Goal: Contribute content: Add original content to the website for others to see

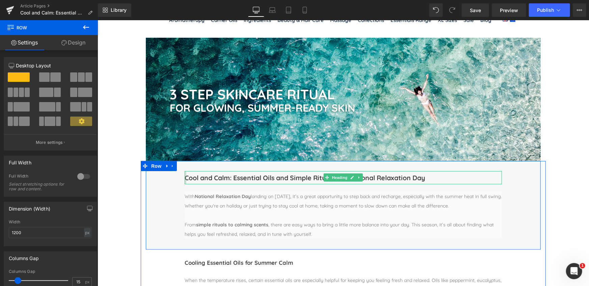
click at [222, 178] on div "Cool and Calm: Essential Oils and Simple Rituals for National Relaxation Day He…" at bounding box center [342, 177] width 317 height 13
click at [268, 179] on h1 "Cool and Calm: Essential Oils and Simple Rituals for National Relaxation Day" at bounding box center [342, 177] width 317 height 13
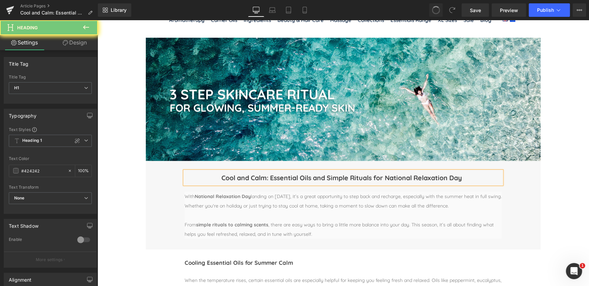
click at [216, 178] on div "Cool and Calm: Essential Oils and Simple Rituals for National Relaxation Day" at bounding box center [342, 177] width 317 height 13
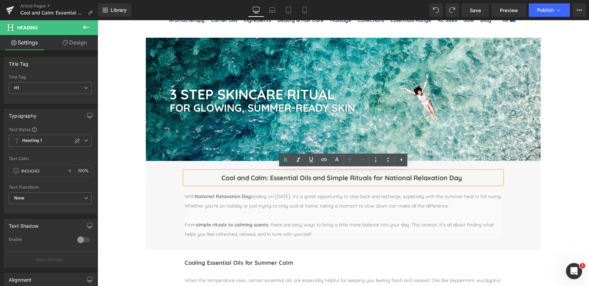
scroll to position [281, 0]
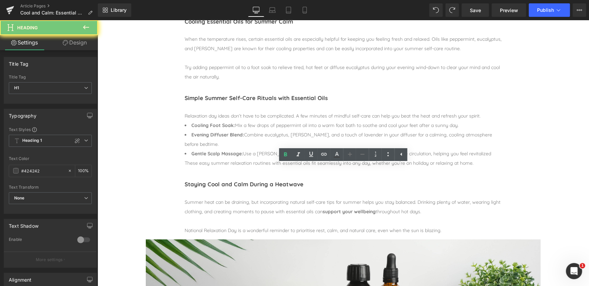
scroll to position [45, 0]
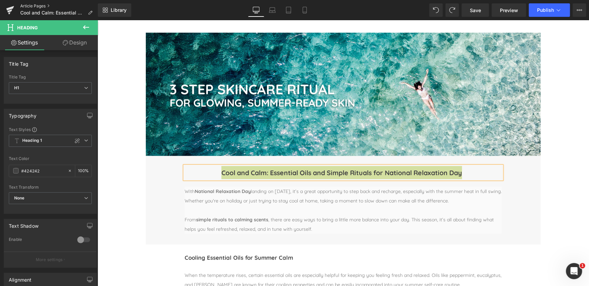
click at [30, 5] on link "Article Pages" at bounding box center [59, 5] width 78 height 5
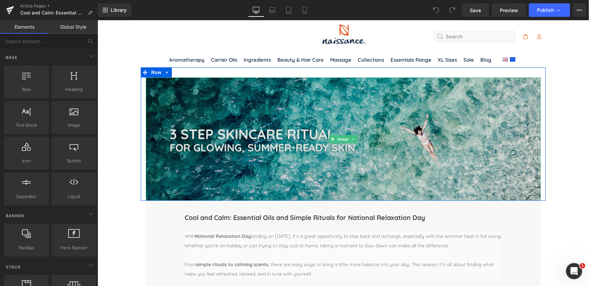
click at [297, 147] on img at bounding box center [342, 138] width 395 height 123
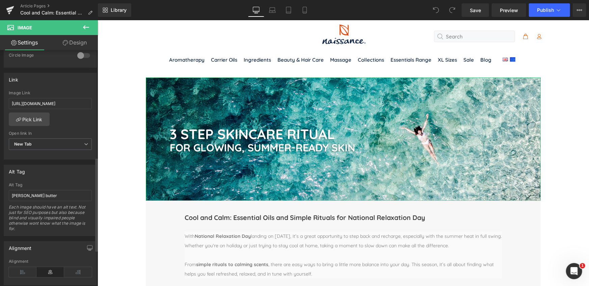
scroll to position [275, 0]
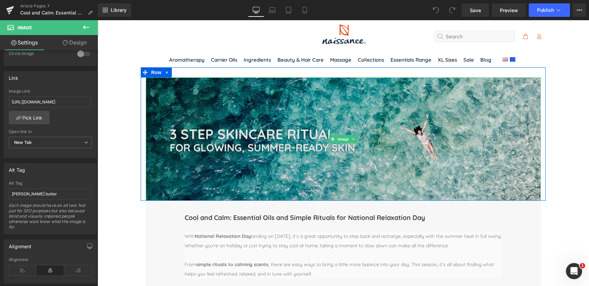
click at [348, 155] on img at bounding box center [342, 138] width 395 height 123
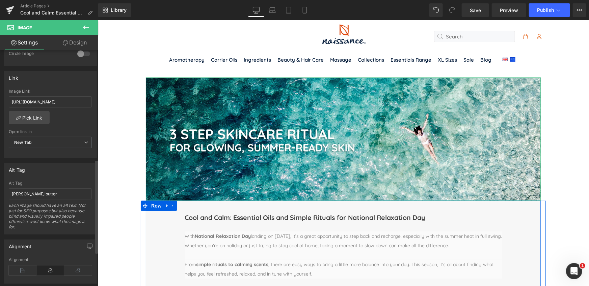
scroll to position [0, 0]
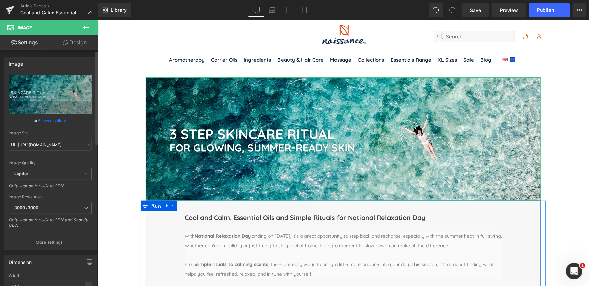
click at [46, 121] on link "Browse gallery" at bounding box center [52, 121] width 29 height 12
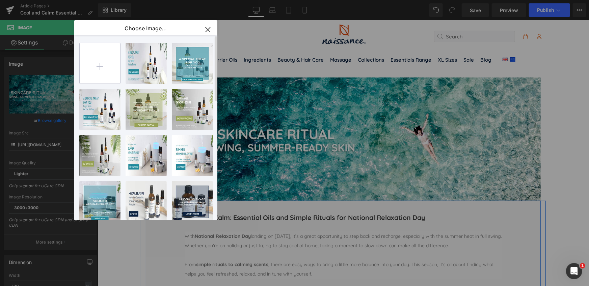
click at [98, 65] on input "file" at bounding box center [100, 63] width 40 height 40
type input "C:\fakepath\NSS_Relax_Day_Blog.jpg"
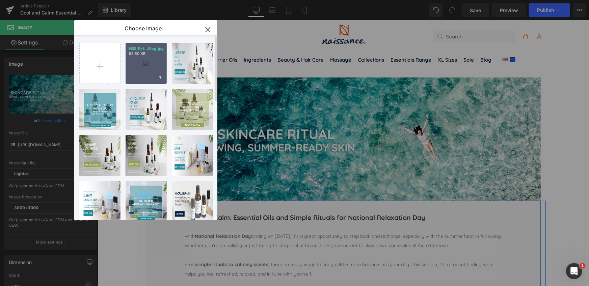
click at [151, 71] on div "NSS_Rel...Blog.jpg 98.50 KB" at bounding box center [146, 63] width 41 height 41
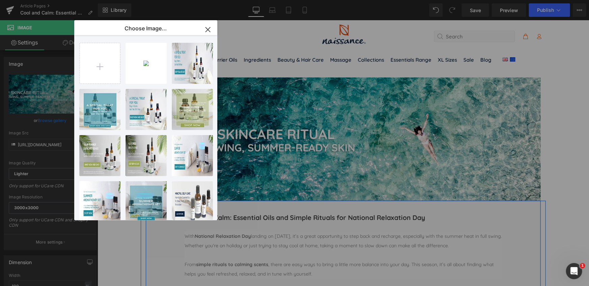
type input "https://ucarecdn.com/6f19b6c1-6cc6-4613-8af2-fadefc34fc3e/-/format/auto/-/previ…"
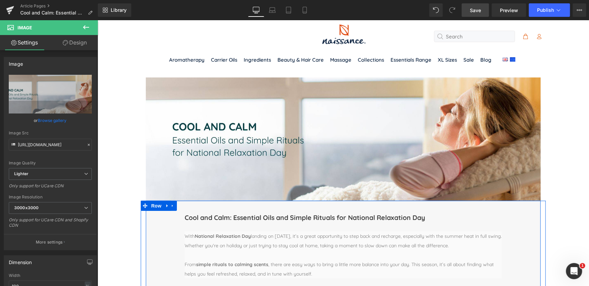
click at [475, 11] on span "Save" at bounding box center [475, 10] width 11 height 7
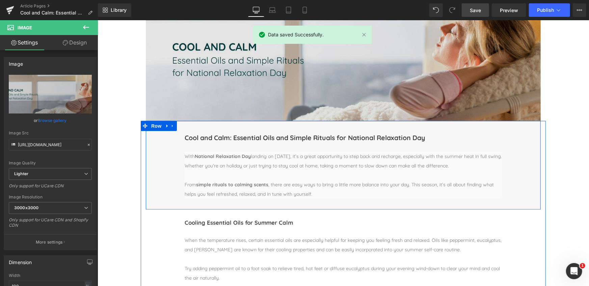
scroll to position [80, 0]
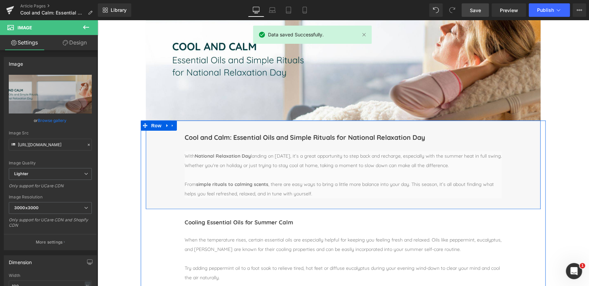
click at [158, 162] on div "Cool and Calm: Essential Oils and Simple Rituals for National Relaxation Day He…" at bounding box center [342, 164] width 395 height 89
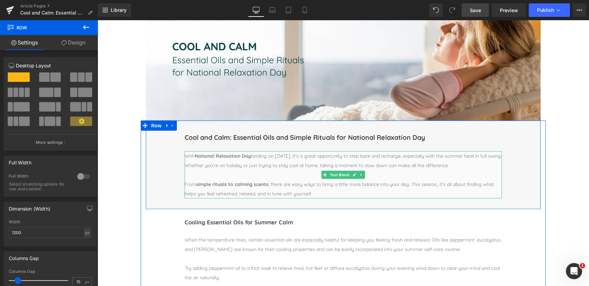
click at [216, 160] on p "With National Relaxation Day landing on August 15th, it’s a great opportunity t…" at bounding box center [342, 160] width 317 height 19
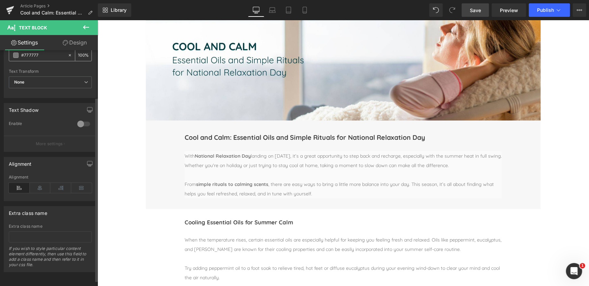
scroll to position [68, 0]
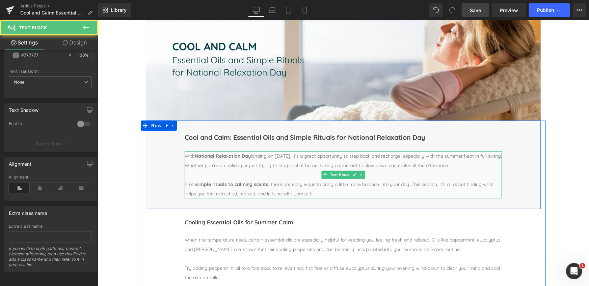
click at [215, 158] on strong "National Relaxation Day" at bounding box center [222, 156] width 56 height 6
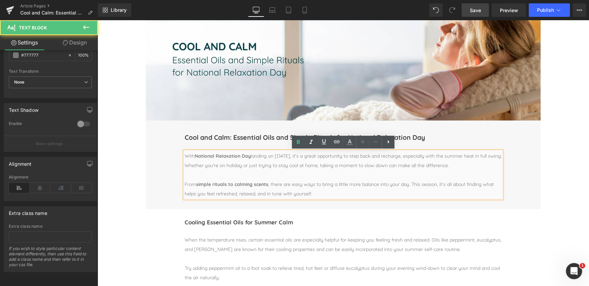
click at [304, 174] on p at bounding box center [342, 174] width 317 height 9
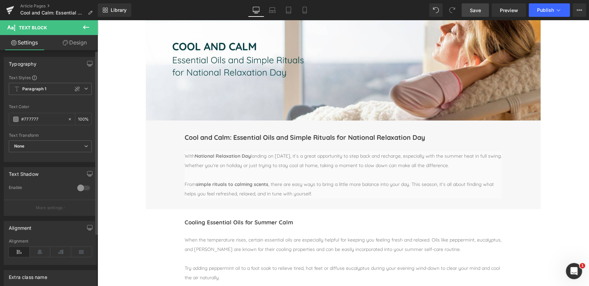
scroll to position [7, 0]
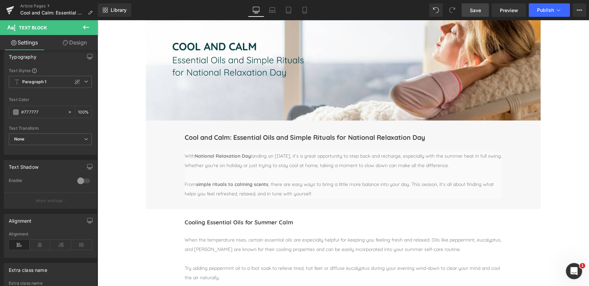
click at [75, 44] on link "Design" at bounding box center [74, 42] width 49 height 15
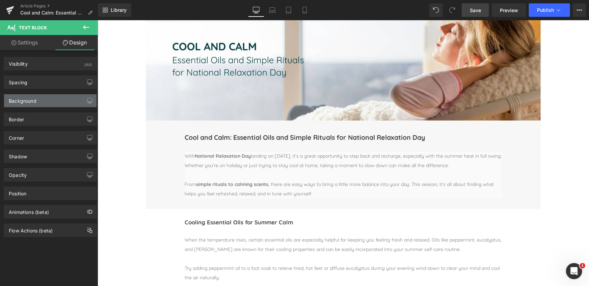
click at [28, 99] on div "Background" at bounding box center [23, 98] width 28 height 9
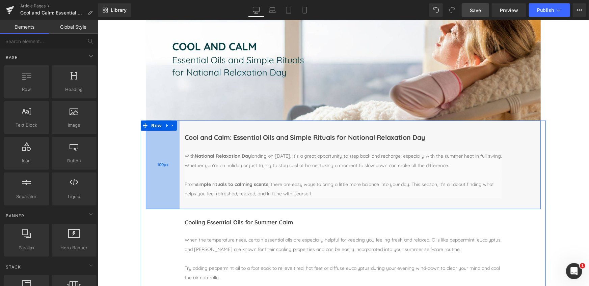
click at [168, 186] on div "100px" at bounding box center [162, 164] width 34 height 89
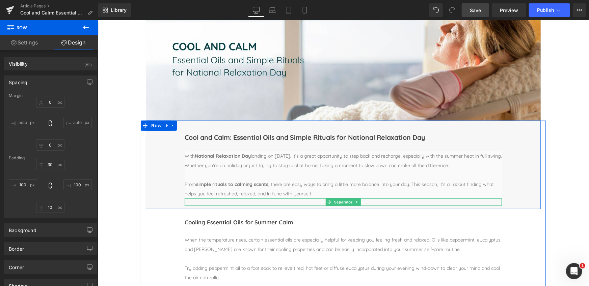
click at [200, 202] on div at bounding box center [342, 201] width 317 height 7
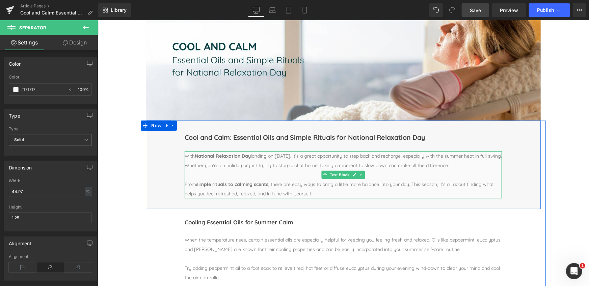
click at [218, 194] on p "From simple rituals to calming scents , there are easy ways to bring a little m…" at bounding box center [342, 189] width 317 height 19
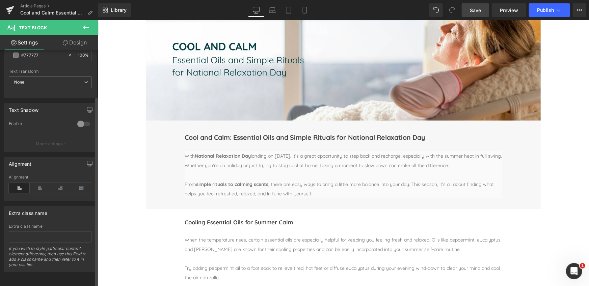
scroll to position [0, 0]
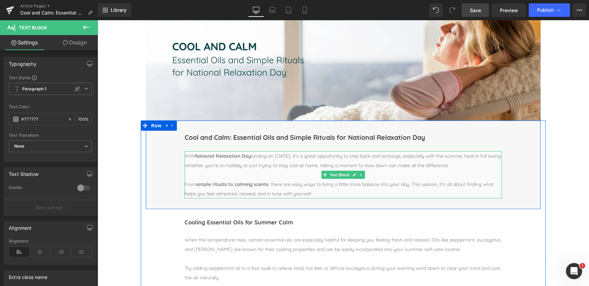
click at [260, 157] on p "With National Relaxation Day landing on August 15th, it’s a great opportunity t…" at bounding box center [342, 160] width 317 height 19
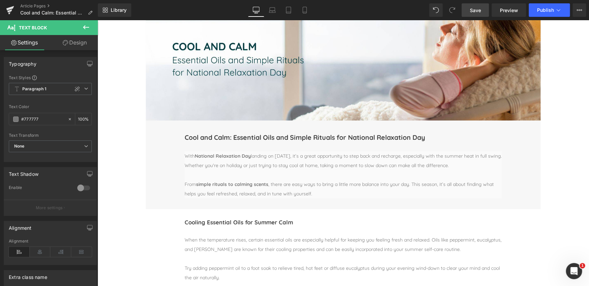
click at [77, 43] on link "Design" at bounding box center [74, 42] width 49 height 15
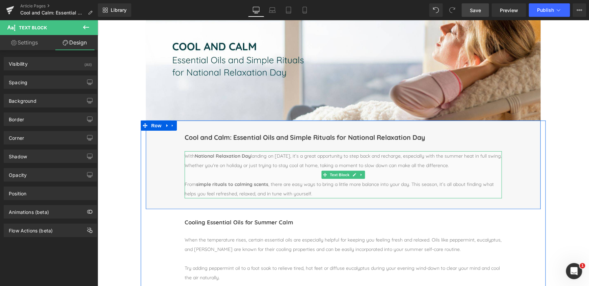
click at [198, 158] on strong "National Relaxation Day" at bounding box center [222, 156] width 56 height 6
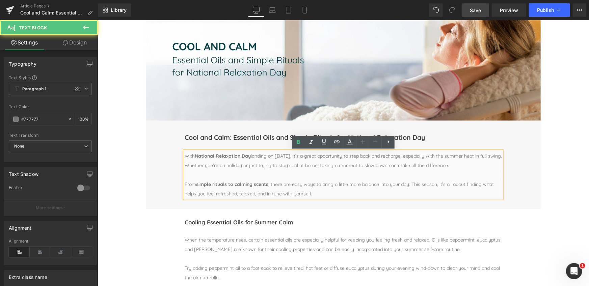
click at [198, 158] on strong "National Relaxation Day" at bounding box center [222, 156] width 56 height 6
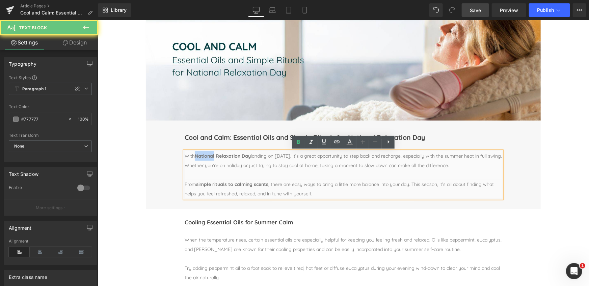
click at [198, 158] on strong "National Relaxation Day" at bounding box center [222, 156] width 56 height 6
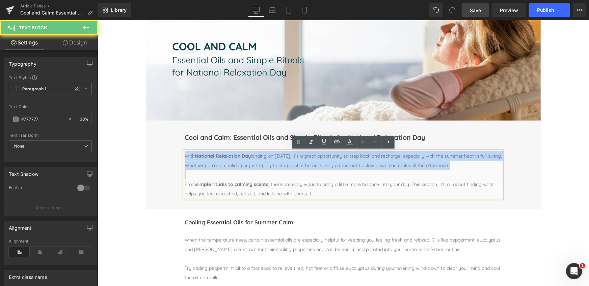
click at [198, 158] on strong "National Relaxation Day" at bounding box center [222, 156] width 56 height 6
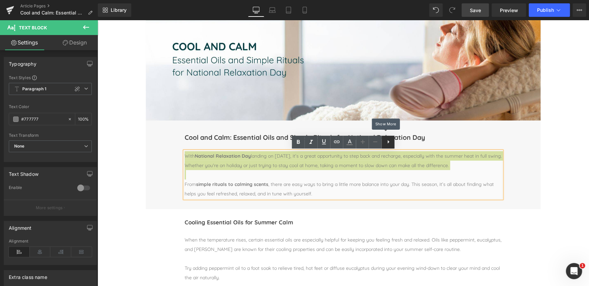
click at [385, 141] on icon at bounding box center [388, 142] width 8 height 8
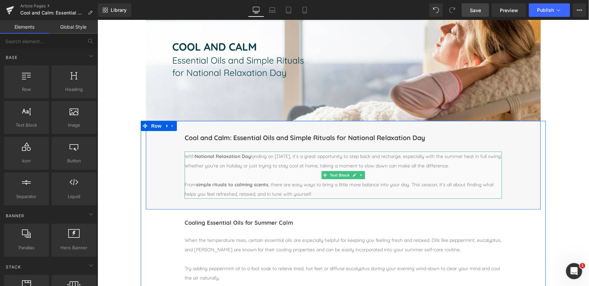
click at [238, 179] on p at bounding box center [342, 174] width 317 height 9
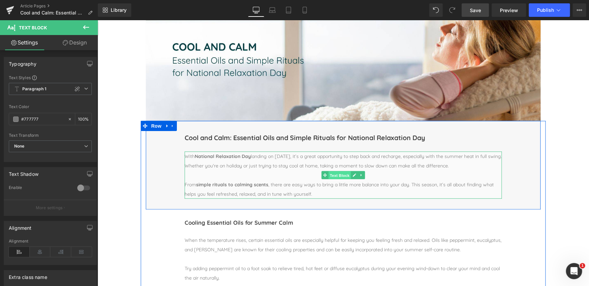
click at [338, 174] on span "Text Block" at bounding box center [339, 175] width 22 height 8
click at [360, 174] on icon at bounding box center [360, 175] width 1 height 2
click at [345, 176] on link at bounding box center [343, 175] width 7 height 8
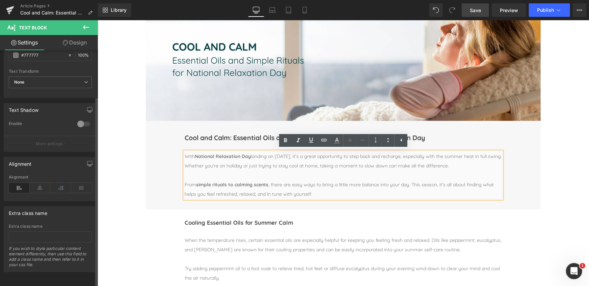
scroll to position [0, 0]
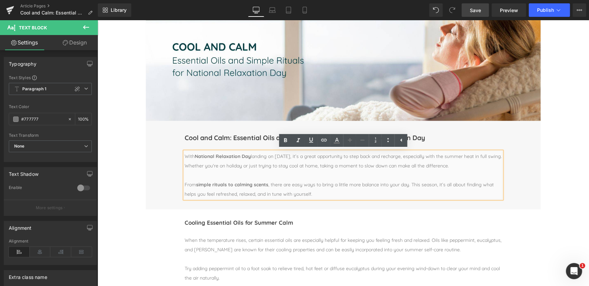
click at [89, 27] on icon at bounding box center [86, 27] width 8 height 8
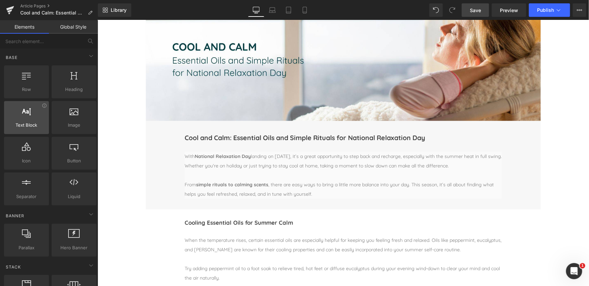
click at [30, 120] on div at bounding box center [26, 114] width 41 height 15
click at [80, 27] on link "Global Style" at bounding box center [73, 26] width 49 height 13
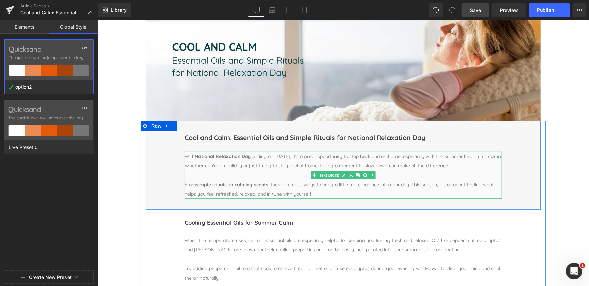
click at [222, 190] on p "From simple rituals to calming scents , there are easy ways to bring a little m…" at bounding box center [342, 189] width 317 height 19
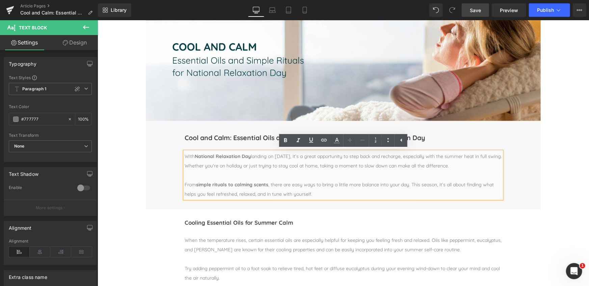
click at [156, 162] on div "Cool and Calm: Essential Oils and Simple Rituals for National Relaxation Day He…" at bounding box center [342, 165] width 395 height 89
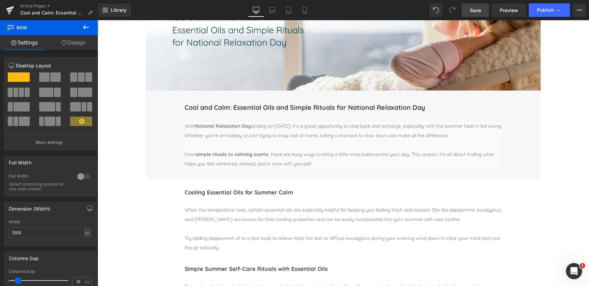
scroll to position [120, 0]
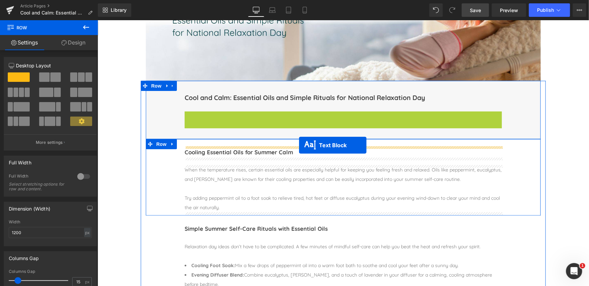
drag, startPoint x: 315, startPoint y: 136, endPoint x: 299, endPoint y: 145, distance: 18.7
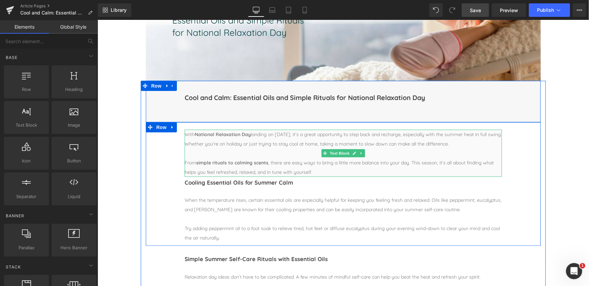
click at [255, 147] on p "With National Relaxation Day landing on August 15th, it’s a great opportunity t…" at bounding box center [342, 139] width 317 height 19
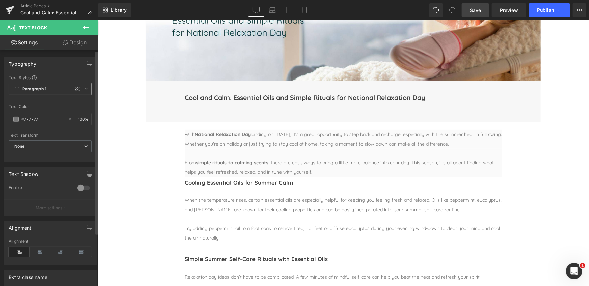
scroll to position [2, 0]
click at [83, 28] on icon at bounding box center [86, 27] width 8 height 8
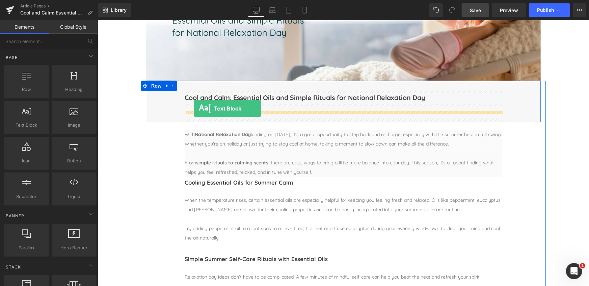
drag, startPoint x: 126, startPoint y: 132, endPoint x: 193, endPoint y: 108, distance: 71.2
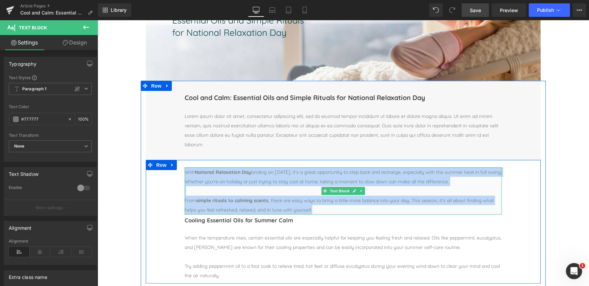
drag, startPoint x: 264, startPoint y: 207, endPoint x: 186, endPoint y: 172, distance: 84.9
click at [186, 172] on div "With National Relaxation Day landing on August 15th, it’s a great opportunity t…" at bounding box center [342, 190] width 317 height 47
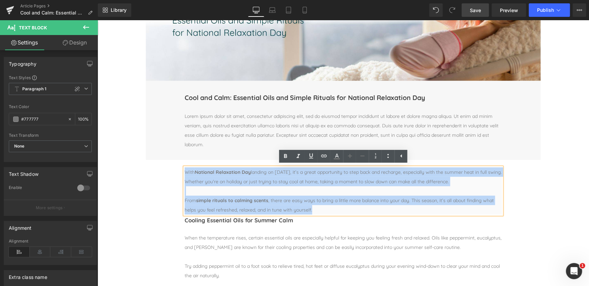
copy div "With National Relaxation Day landing on August 15th, it’s a great opportunity t…"
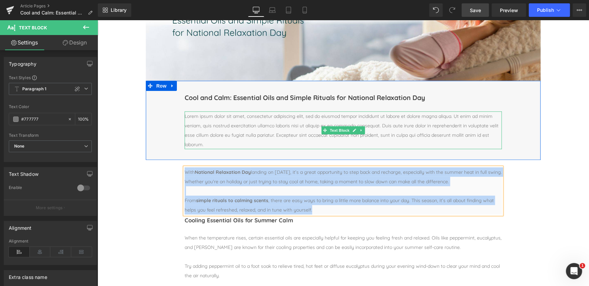
click at [254, 125] on p "Lorem ipsum dolor sit amet, consectetur adipiscing elit, sed do eiusmod tempor …" at bounding box center [342, 130] width 317 height 38
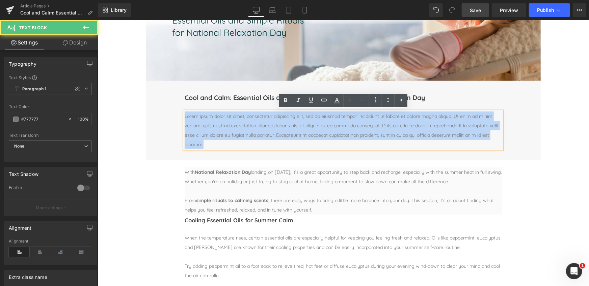
drag, startPoint x: 212, startPoint y: 144, endPoint x: 180, endPoint y: 114, distance: 43.4
click at [180, 114] on div "Cool and Calm: Essential Oils and Simple Rituals for National Relaxation Day He…" at bounding box center [342, 124] width 327 height 66
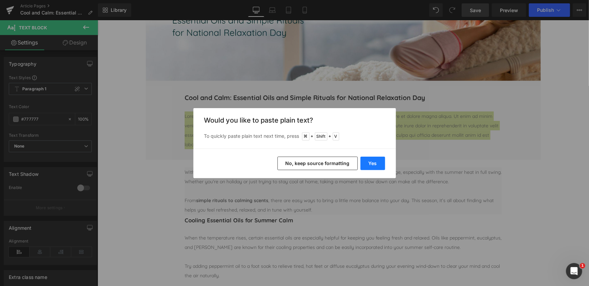
click at [371, 162] on button "Yes" at bounding box center [372, 163] width 25 height 13
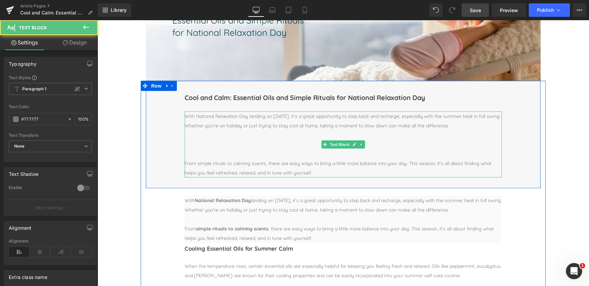
click at [210, 157] on p at bounding box center [342, 153] width 317 height 9
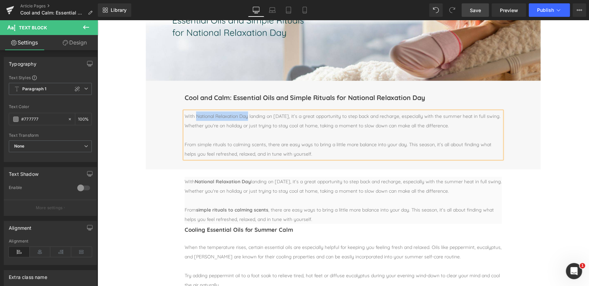
drag, startPoint x: 196, startPoint y: 116, endPoint x: 247, endPoint y: 116, distance: 51.3
click at [247, 116] on p "With National Relaxation Day landing on August 15th, it’s a great opportunity t…" at bounding box center [342, 120] width 317 height 19
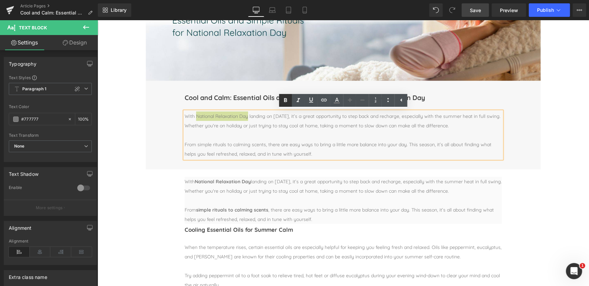
click at [287, 101] on icon at bounding box center [285, 101] width 8 height 8
drag, startPoint x: 198, startPoint y: 144, endPoint x: 265, endPoint y: 143, distance: 66.8
click at [265, 143] on p "From simple rituals to calming scents, there are easy ways to bring a little mo…" at bounding box center [342, 149] width 317 height 19
click at [286, 102] on icon at bounding box center [285, 100] width 3 height 4
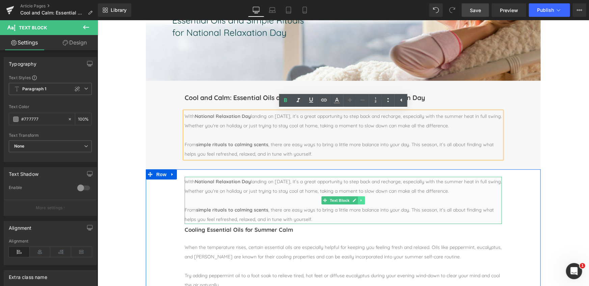
click at [362, 200] on icon at bounding box center [361, 200] width 4 height 4
click at [363, 200] on icon at bounding box center [365, 200] width 4 height 4
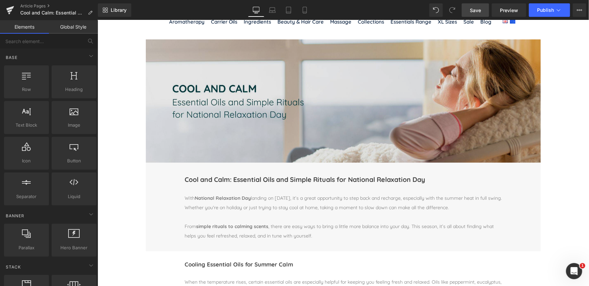
scroll to position [37, 0]
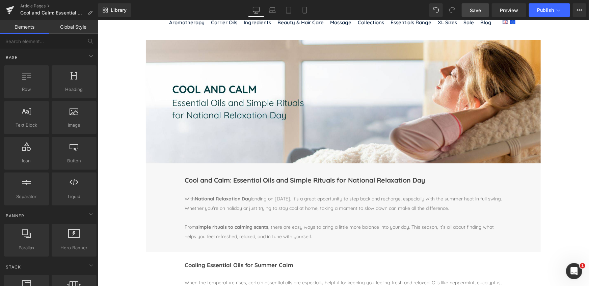
click at [472, 10] on span "Save" at bounding box center [475, 10] width 11 height 7
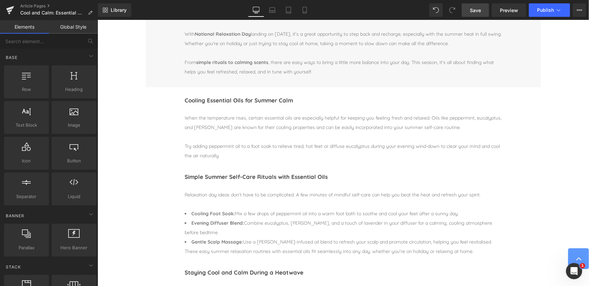
scroll to position [205, 0]
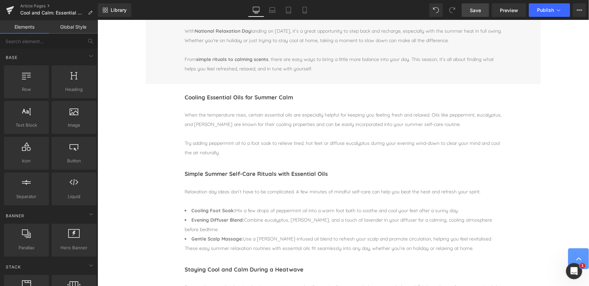
click at [475, 11] on span "Save" at bounding box center [475, 10] width 11 height 7
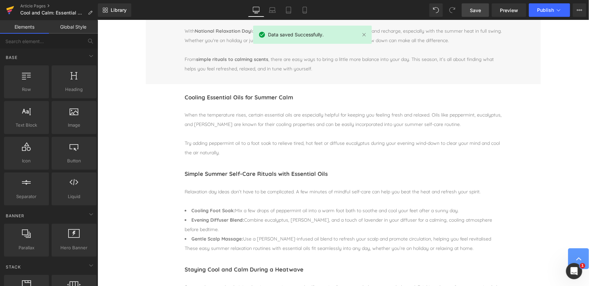
click at [10, 9] on icon at bounding box center [10, 10] width 8 height 17
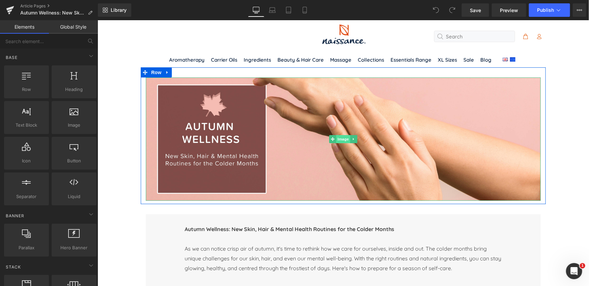
click at [343, 139] on span "Image" at bounding box center [343, 139] width 14 height 8
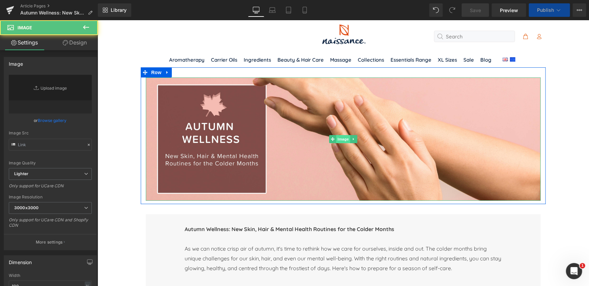
type input "https://ucarecdn.com/6d4983f3-75c1-4b54-b350-6db2ad724ab1/-/format/auto/-/previ…"
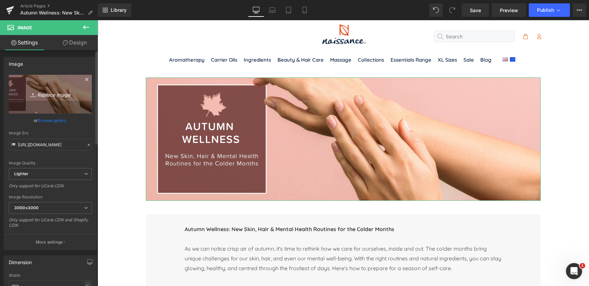
click at [50, 93] on icon "Replace Image" at bounding box center [50, 94] width 54 height 8
type input "C:\fakepath\NSS_Autumn_Skin2.jpg"
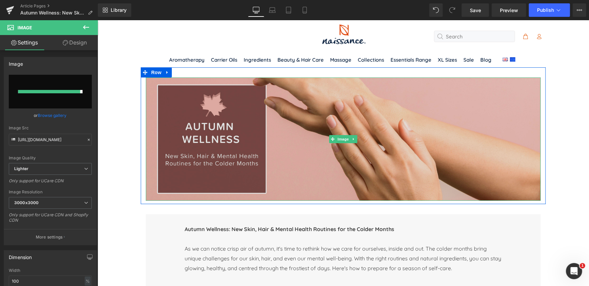
type input "https://ucarecdn.com/bb13ae34-a2c5-47d0-9c12-1ac2643834e5/-/format/auto/-/previ…"
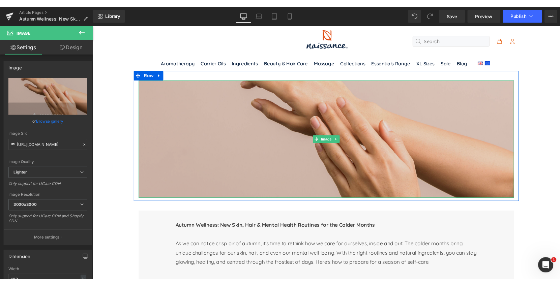
scroll to position [4, 0]
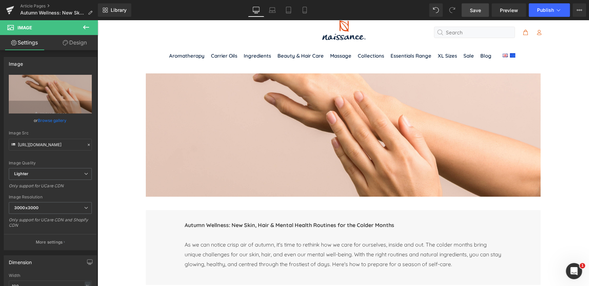
click at [475, 10] on span "Save" at bounding box center [475, 10] width 11 height 7
click at [542, 11] on span "Publish" at bounding box center [545, 9] width 17 height 5
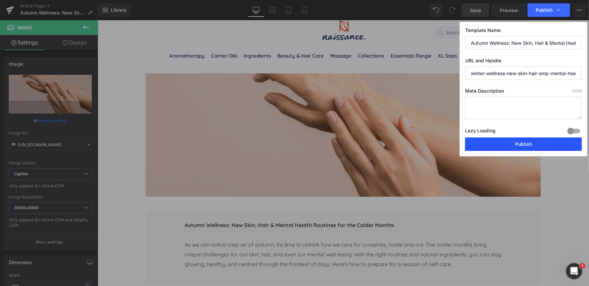
click at [526, 145] on button "Publish" at bounding box center [523, 144] width 117 height 13
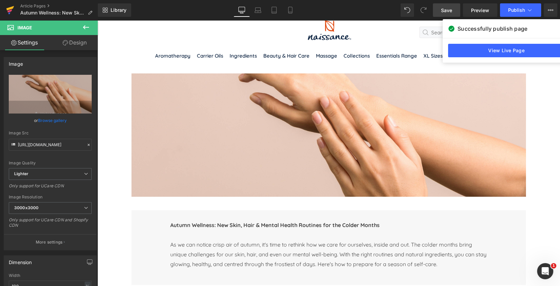
click at [11, 8] on icon at bounding box center [10, 8] width 8 height 4
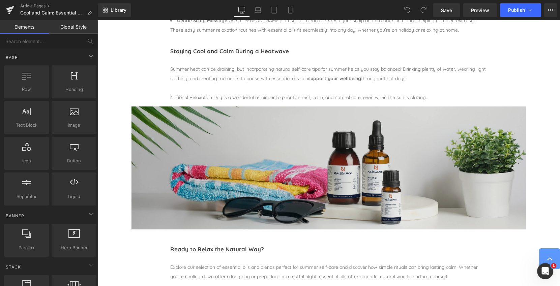
scroll to position [432, 0]
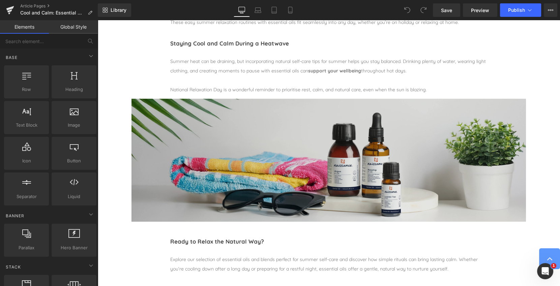
click at [292, 152] on img at bounding box center [329, 160] width 395 height 123
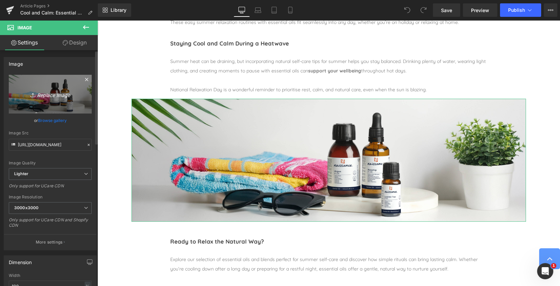
click at [59, 95] on icon "Replace Image" at bounding box center [50, 94] width 54 height 8
type input "C:\fakepath\NSS_Relax_Day_Blog2.jpg"
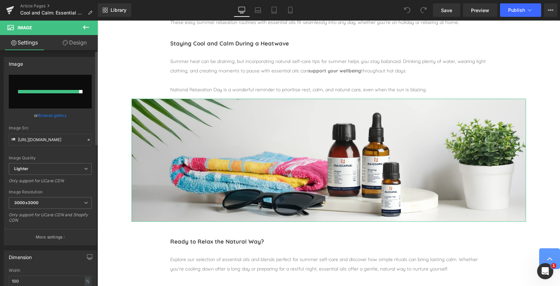
click at [52, 116] on link "Browse gallery" at bounding box center [52, 116] width 29 height 12
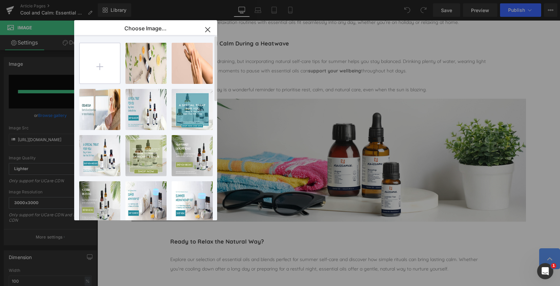
click at [100, 65] on input "file" at bounding box center [100, 63] width 40 height 40
type input "C:\fakepath\NSS_Relax_Day_Blog2.jpg"
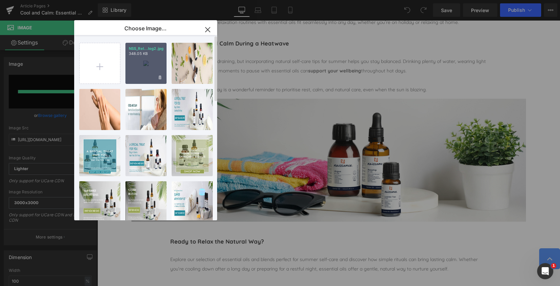
click at [143, 65] on div "NSS_Rel...log2.jpg 348.05 KB" at bounding box center [146, 63] width 41 height 41
type input "https://ucarecdn.com/1d49d8de-9853-4868-9016-c84a6234a4a3/-/format/auto/-/previ…"
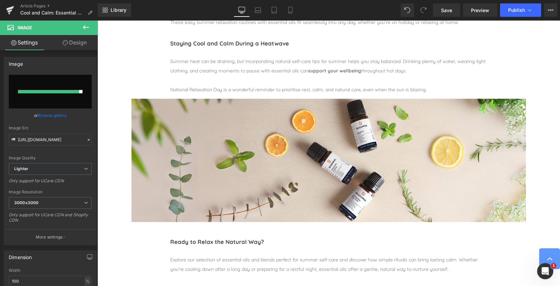
click at [114, 75] on div "Image Image Row Image Row Image Row Cool and Calm: Essential Oils and Simple Ri…" at bounding box center [329, 223] width 463 height 1174
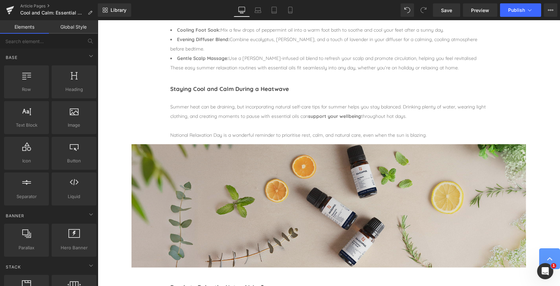
scroll to position [385, 0]
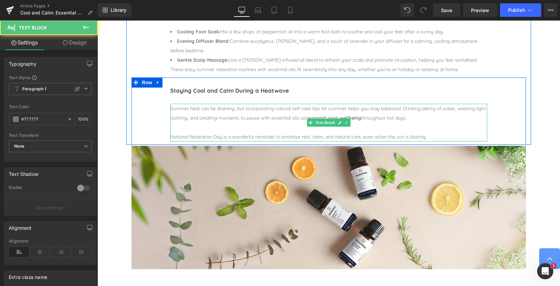
drag, startPoint x: 171, startPoint y: 136, endPoint x: 217, endPoint y: 136, distance: 45.9
click at [217, 136] on div "National Relaxation Day is a wonderful reminder to prioritise rest, calm, and n…" at bounding box center [328, 136] width 317 height 9
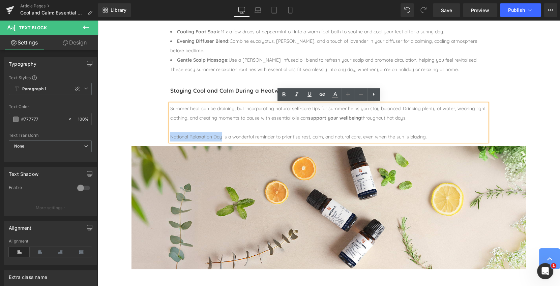
drag, startPoint x: 223, startPoint y: 137, endPoint x: 171, endPoint y: 137, distance: 51.3
click at [171, 137] on div "National Relaxation Day is a wonderful reminder to prioritise rest, calm, and n…" at bounding box center [328, 136] width 317 height 9
click at [286, 96] on icon at bounding box center [284, 95] width 8 height 8
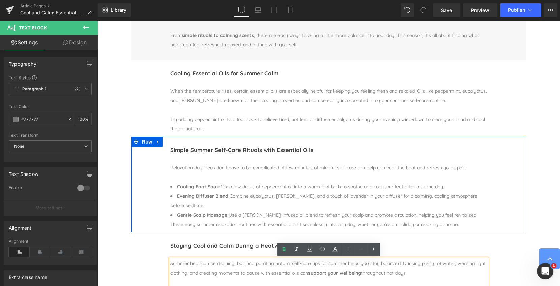
scroll to position [230, 0]
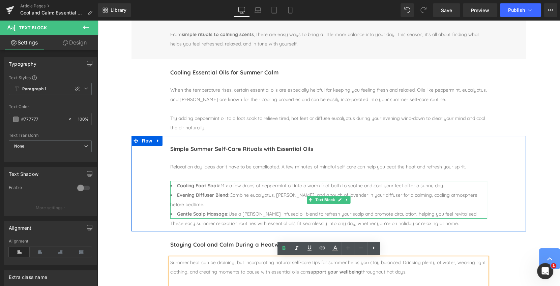
click at [271, 184] on span "Cooling Foot Soak: Mix a few drops of peppermint oil into a warm foot bath to s…" at bounding box center [310, 186] width 267 height 6
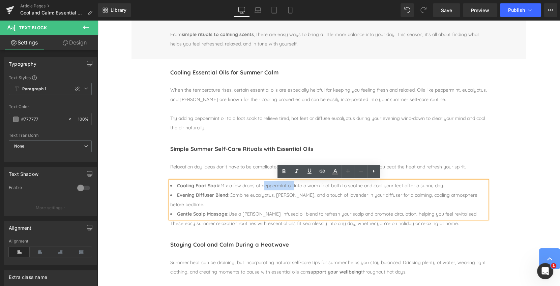
drag, startPoint x: 263, startPoint y: 186, endPoint x: 294, endPoint y: 186, distance: 31.4
click at [294, 186] on span "Cooling Foot Soak: Mix a few drops of peppermint oil into a warm foot bath to s…" at bounding box center [310, 186] width 267 height 6
click at [325, 173] on icon at bounding box center [323, 171] width 8 height 8
click at [305, 200] on input "text" at bounding box center [296, 199] width 104 height 17
paste input "https://naissance.com/products/peppermint-arvensis-essential-oil"
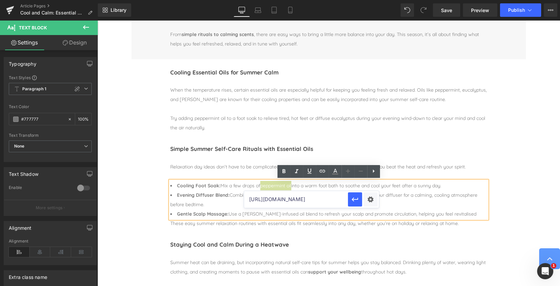
scroll to position [0, 72]
type input "https://naissance.com/products/peppermint-arvensis-essential-oil"
click at [354, 201] on icon "button" at bounding box center [355, 200] width 8 height 8
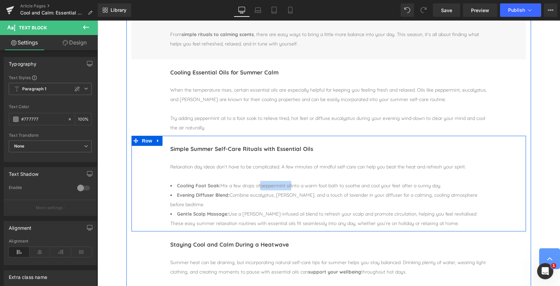
click at [136, 172] on div "Simple Summer Self-Care Rituals with Essential Oils Heading Separator Relaxatio…" at bounding box center [329, 184] width 395 height 96
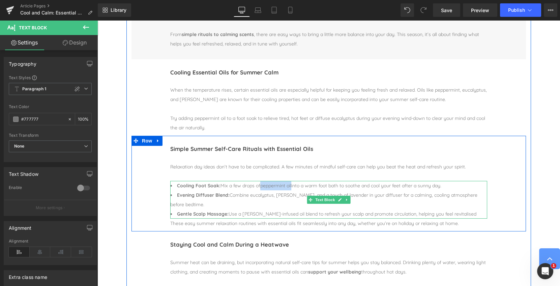
drag, startPoint x: 268, startPoint y: 186, endPoint x: 294, endPoint y: 186, distance: 25.6
click at [294, 186] on span "Cooling Foot Soak: Mix a few drops of peppermint oil into a warm foot bath to s…" at bounding box center [309, 186] width 265 height 6
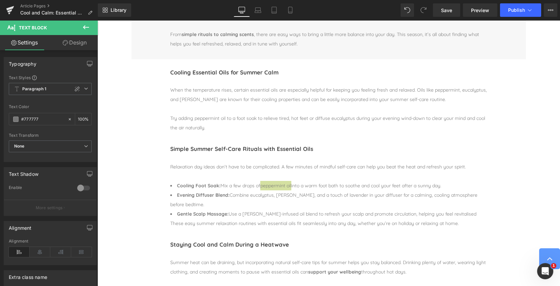
click at [80, 44] on link "Design" at bounding box center [74, 42] width 49 height 15
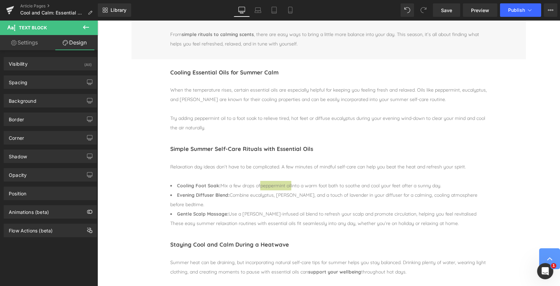
click at [30, 44] on link "Settings" at bounding box center [24, 42] width 49 height 15
type input "100"
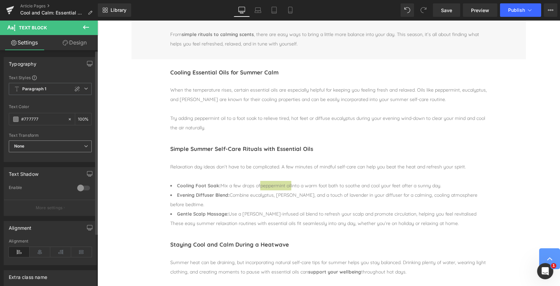
click at [60, 144] on span "None" at bounding box center [50, 147] width 83 height 12
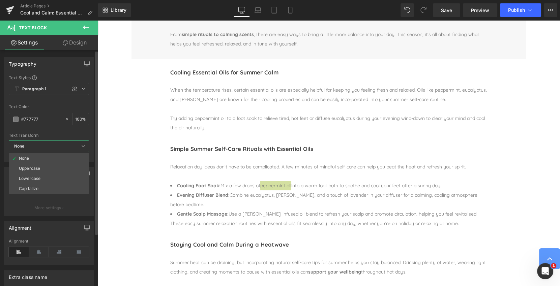
click at [60, 131] on div at bounding box center [49, 131] width 80 height 4
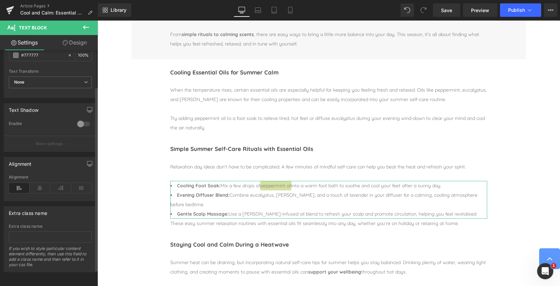
scroll to position [68, 0]
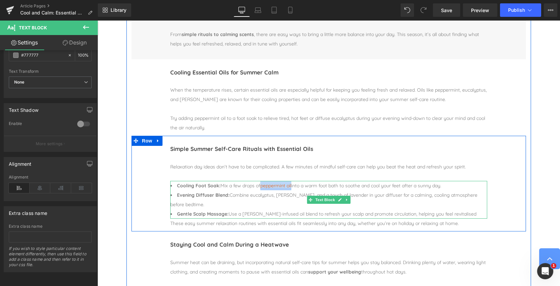
click at [281, 186] on link "peppermint oil" at bounding box center [275, 186] width 31 height 6
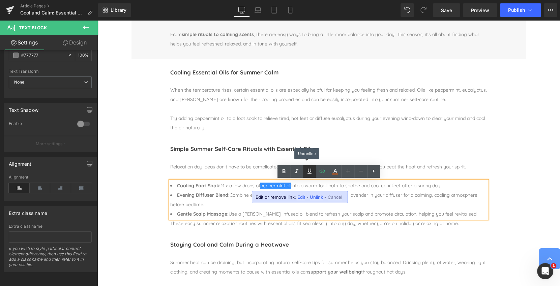
click at [310, 173] on icon at bounding box center [310, 171] width 8 height 8
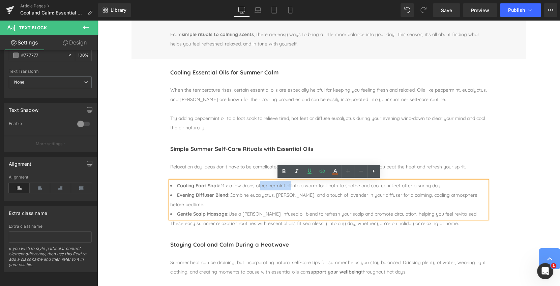
drag, startPoint x: 263, startPoint y: 186, endPoint x: 294, endPoint y: 186, distance: 31.7
click at [294, 186] on span "Cooling Foot Soak: Mix a few drops of peppermint oil into a warm foot bath to s…" at bounding box center [309, 186] width 265 height 6
click at [308, 171] on icon at bounding box center [310, 171] width 4 height 5
click at [308, 188] on span "Cooling Foot Soak: Mix a few drops of peppermint oil into a warm foot bath to s…" at bounding box center [309, 186] width 265 height 6
drag, startPoint x: 263, startPoint y: 186, endPoint x: 294, endPoint y: 186, distance: 31.4
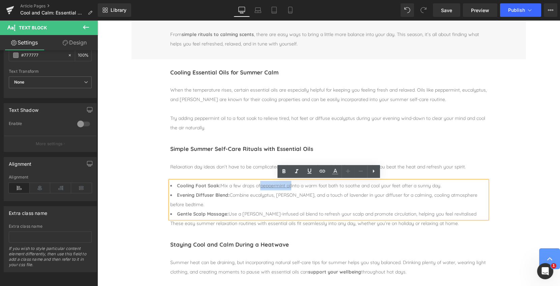
click at [294, 186] on span "Cooling Foot Soak: Mix a few drops of peppermint oil into a warm foot bath to s…" at bounding box center [309, 186] width 265 height 6
click at [309, 171] on icon at bounding box center [310, 171] width 8 height 8
click at [283, 171] on icon at bounding box center [284, 172] width 3 height 4
drag, startPoint x: 253, startPoint y: 195, endPoint x: 276, endPoint y: 196, distance: 23.0
click at [276, 196] on span "Evening Diffuser Blend: Combine eucalyptus, rosemary, and a touch of lavender i…" at bounding box center [323, 200] width 307 height 16
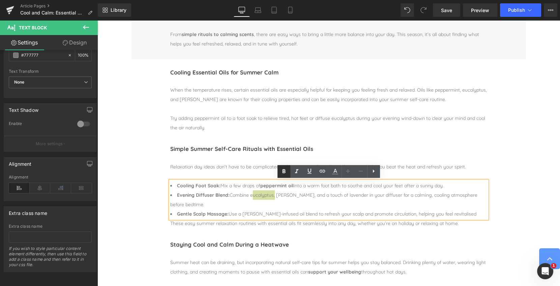
click at [283, 171] on icon at bounding box center [284, 172] width 3 height 4
click at [321, 172] on icon at bounding box center [323, 171] width 8 height 8
click at [279, 209] on input "text" at bounding box center [283, 209] width 104 height 17
paste input "https://naissance.com/products/eucalyptus-lemon-essential-oil"
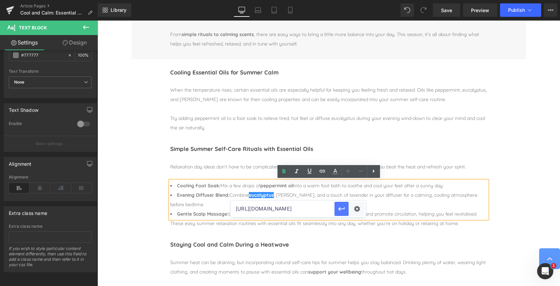
type input "https://naissance.com/products/eucalyptus-lemon-essential-oil"
click at [341, 210] on icon "button" at bounding box center [342, 209] width 8 height 8
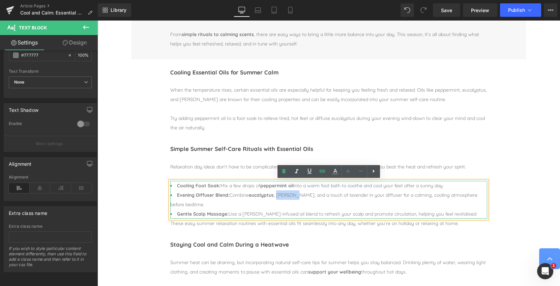
drag, startPoint x: 279, startPoint y: 195, endPoint x: 299, endPoint y: 196, distance: 19.2
click at [299, 196] on span "Evening Diffuser Blend: Combine eucalyptus , rosemary, and a touch of lavender …" at bounding box center [323, 200] width 307 height 16
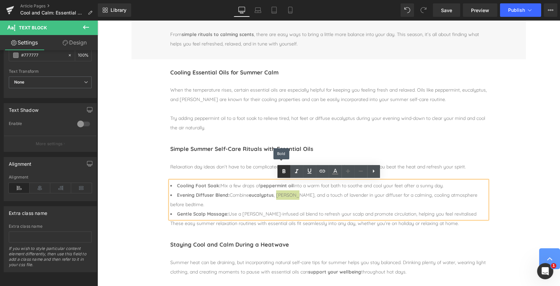
click at [285, 171] on icon at bounding box center [284, 172] width 3 height 4
click at [324, 170] on icon at bounding box center [323, 171] width 6 height 3
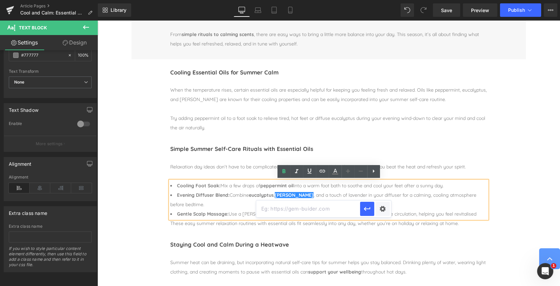
click at [307, 211] on input "text" at bounding box center [308, 209] width 104 height 17
paste input "https://naissance.com/products/rosemary-essential-oil"
type input "https://naissance.com/products/rosemary-essential-oil"
click at [370, 209] on icon "button" at bounding box center [367, 209] width 8 height 8
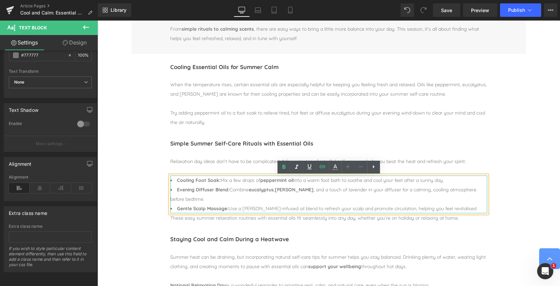
scroll to position [235, 0]
drag, startPoint x: 337, startPoint y: 192, endPoint x: 355, endPoint y: 192, distance: 18.2
click at [355, 192] on span "Evening Diffuser Blend: Combine eucalyptus , rosemary , and a touch of lavender…" at bounding box center [323, 196] width 306 height 16
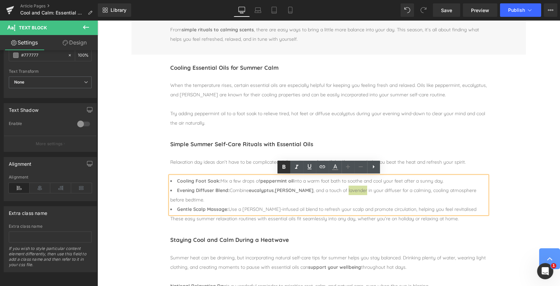
click at [287, 168] on icon at bounding box center [284, 167] width 8 height 8
click at [323, 166] on icon at bounding box center [323, 167] width 8 height 8
click at [340, 204] on input "text" at bounding box center [365, 204] width 104 height 17
paste input "https://naissance.com/products/lavender-true-essential-oil"
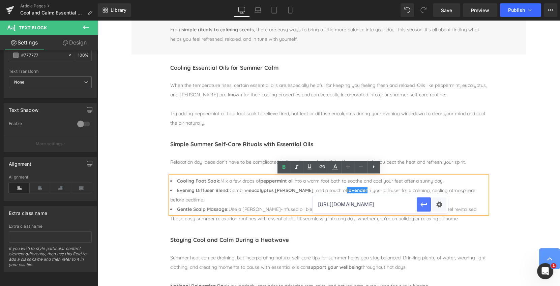
type input "https://naissance.com/products/lavender-true-essential-oil"
click at [425, 205] on icon "button" at bounding box center [424, 205] width 8 height 8
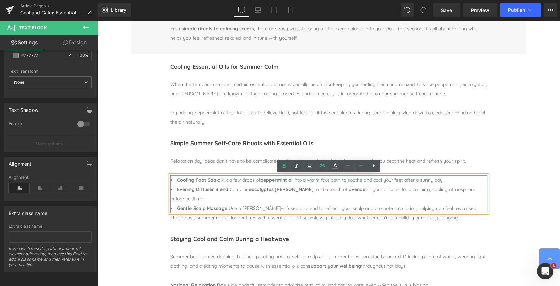
scroll to position [235, 0]
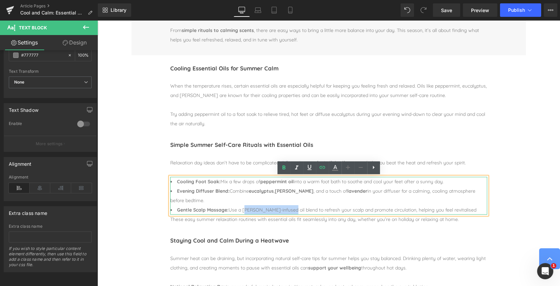
drag, startPoint x: 243, startPoint y: 211, endPoint x: 287, endPoint y: 209, distance: 44.6
click at [288, 209] on span "Gentle Scalp Massage: Use a rosemary-infused oil blend to refresh your scalp an…" at bounding box center [327, 210] width 300 height 6
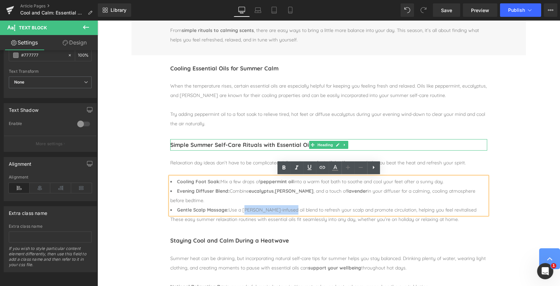
scroll to position [218, 0]
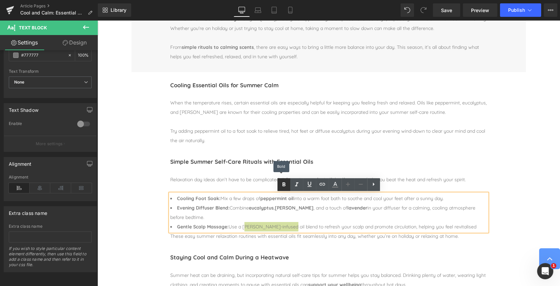
click at [285, 184] on icon at bounding box center [284, 185] width 8 height 8
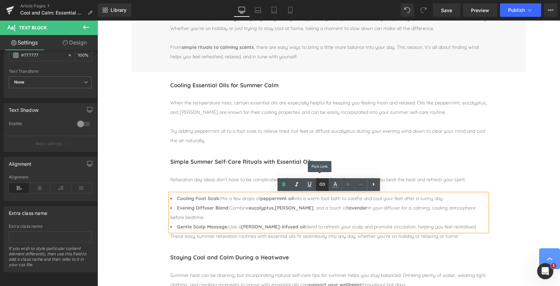
click at [324, 184] on icon at bounding box center [323, 185] width 8 height 8
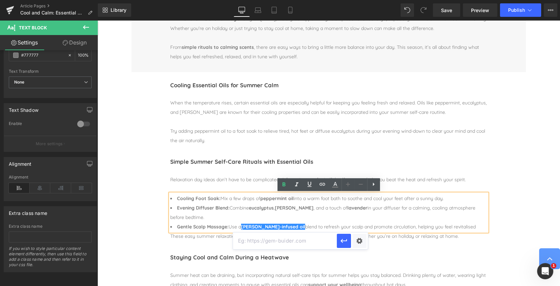
click at [300, 241] on input "text" at bounding box center [285, 241] width 104 height 17
paste input "https://naissance.com/products/rosemary-hair-scalp-oil-50ml-with-jojoba-almond-…"
type input "https://naissance.com/products/rosemary-hair-scalp-oil-50ml-with-jojoba-almond-…"
click at [344, 242] on icon "button" at bounding box center [344, 241] width 8 height 8
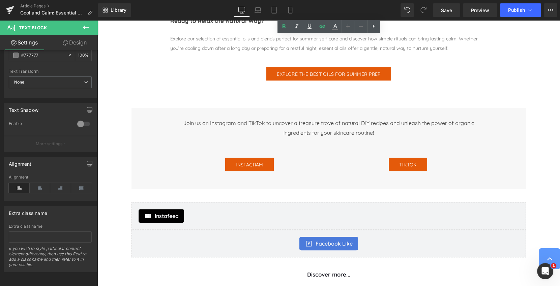
scroll to position [654, 0]
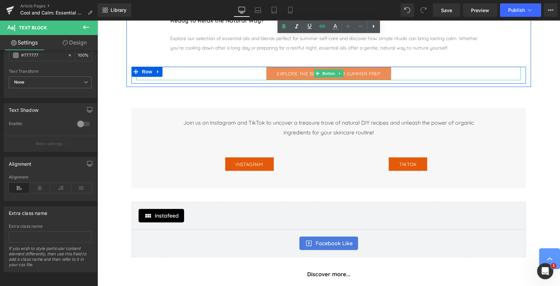
click at [350, 72] on span "Explore the Best Oils for Summer Prep" at bounding box center [329, 74] width 104 height 5
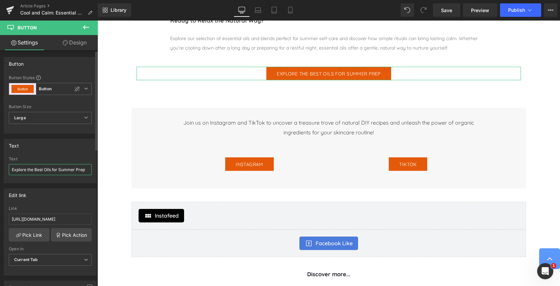
click at [36, 170] on input "Explore the Best Oils for Summer Prep" at bounding box center [50, 169] width 83 height 11
click at [44, 169] on input "Explore the Best Oils for Summer Prep" at bounding box center [50, 169] width 83 height 11
click at [83, 170] on input "Explore the Best Essential Oils for Summer Prep" at bounding box center [50, 169] width 83 height 11
click at [83, 171] on input "Explore the Best Essential Oils for Summer Prep" at bounding box center [50, 169] width 83 height 11
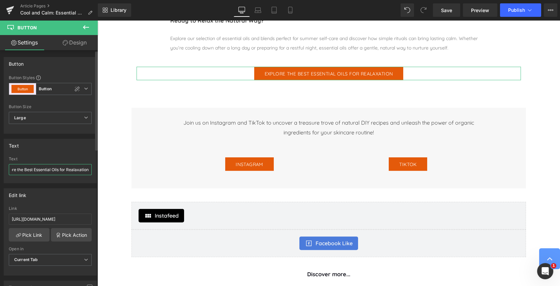
click at [71, 170] on input "Explore the Best Essential Oils for Realaxation" at bounding box center [50, 169] width 83 height 11
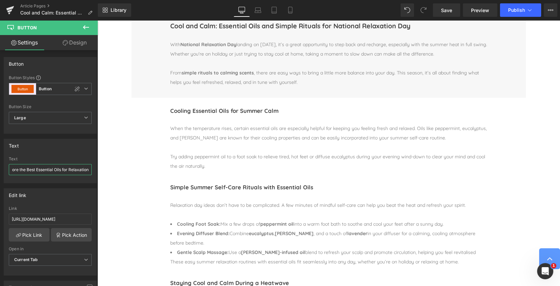
scroll to position [0, 0]
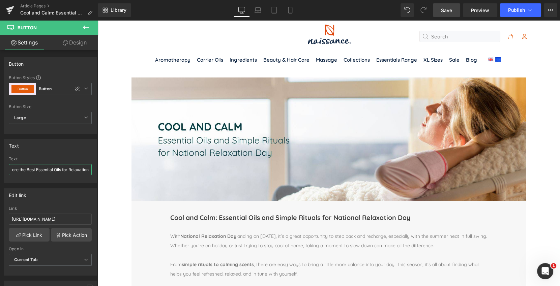
type input "Explore the Best Essential Oils for Relaxation"
click at [448, 10] on span "Save" at bounding box center [446, 10] width 11 height 7
click at [274, 9] on icon at bounding box center [274, 10] width 7 height 7
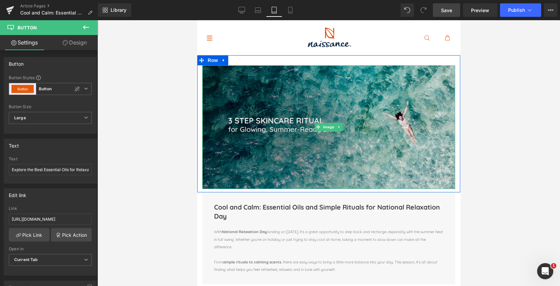
click at [281, 98] on img at bounding box center [328, 127] width 253 height 124
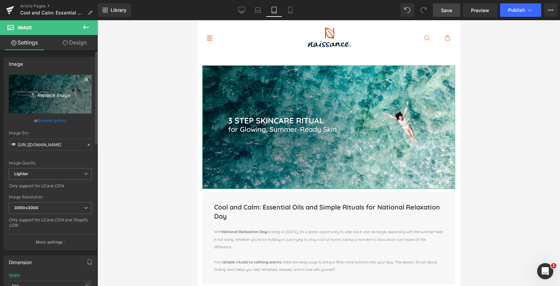
click at [55, 94] on icon "Replace Image" at bounding box center [50, 94] width 54 height 8
type input "C:\fakepath\1.jpg"
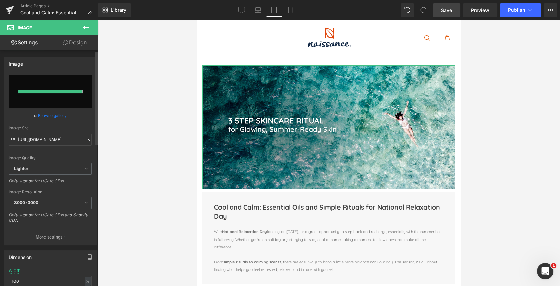
type input "https://ucarecdn.com/3ff5de08-df30-4437-9f6f-39ed8de8cfd0/-/format/auto/-/previ…"
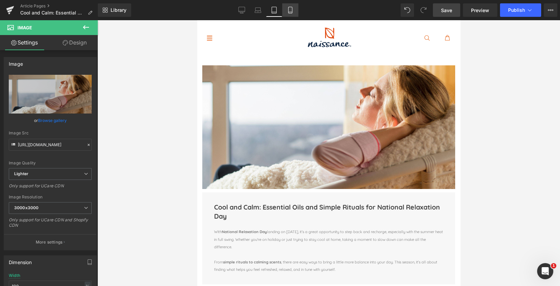
click at [291, 12] on icon at bounding box center [290, 10] width 7 height 7
type input "auto"
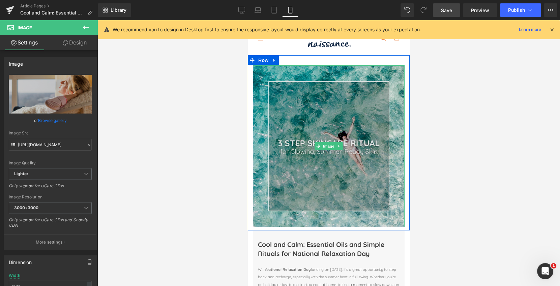
click at [318, 118] on img at bounding box center [329, 146] width 152 height 162
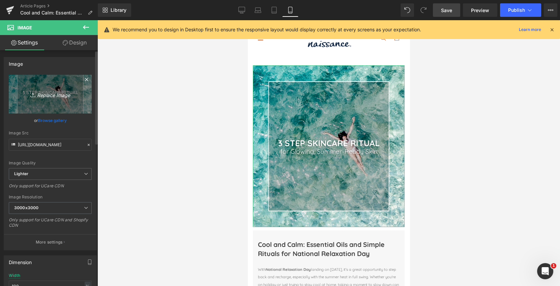
click at [52, 95] on icon "Replace Image" at bounding box center [50, 94] width 54 height 8
type input "C:\fakepath\3.jpg"
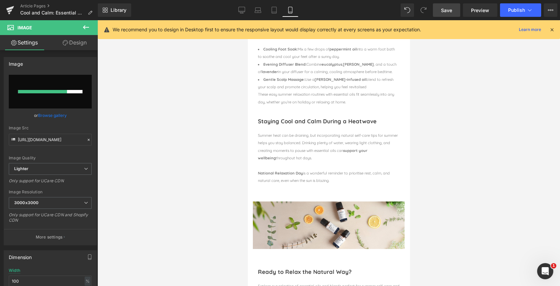
scroll to position [430, 0]
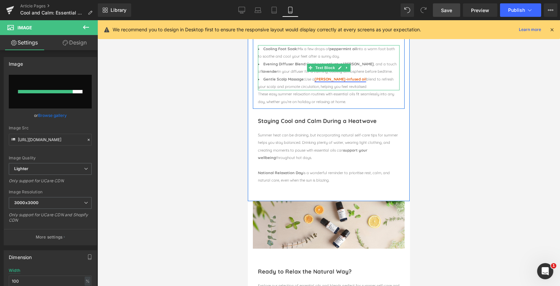
click at [324, 77] on link "rosemary-infused oil" at bounding box center [341, 79] width 52 height 5
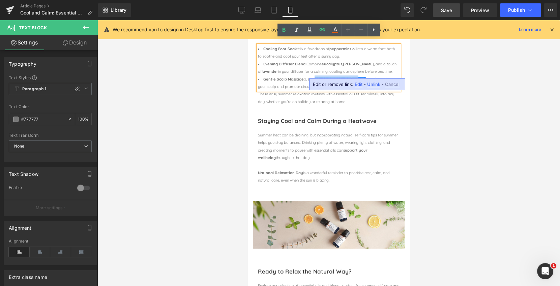
drag, startPoint x: 317, startPoint y: 74, endPoint x: 355, endPoint y: 74, distance: 37.8
click at [355, 77] on span "Gentle Scalp Massage: Use a rosemary-infused oil blend to refresh your scalp an…" at bounding box center [326, 83] width 136 height 12
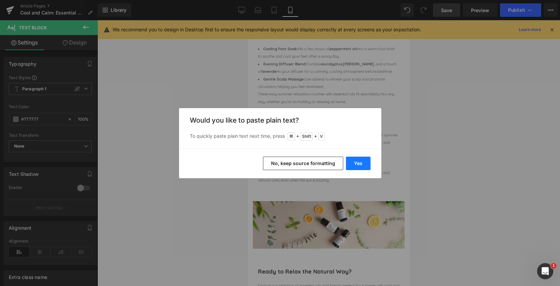
click at [359, 165] on button "Yes" at bounding box center [358, 163] width 25 height 13
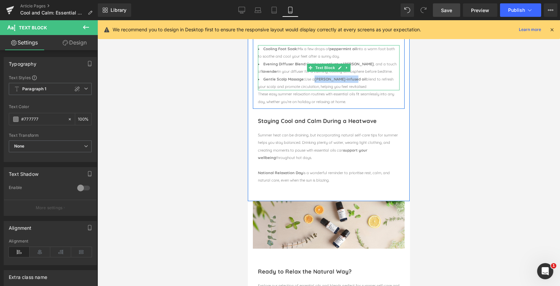
drag, startPoint x: 316, startPoint y: 74, endPoint x: 355, endPoint y: 73, distance: 38.1
click at [355, 77] on span "Gentle Scalp Massage: Use a rosemary-infused oil blend to refresh your scalp an…" at bounding box center [326, 83] width 136 height 12
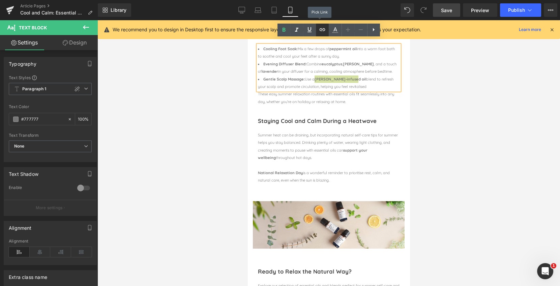
click at [323, 30] on icon at bounding box center [323, 29] width 6 height 3
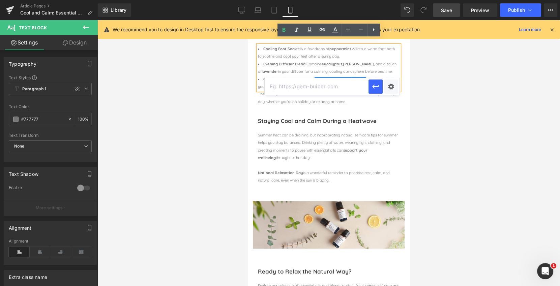
click at [315, 83] on input "text" at bounding box center [317, 86] width 104 height 17
paste input "https://naissance.com/products/rosemary-hair-scalp-oil-50ml-with-jojoba-almond-…"
type input "https://naissance.com/products/rosemary-hair-scalp-oil-50ml-with-jojoba-almond-…"
click at [377, 87] on icon "button" at bounding box center [376, 87] width 8 height 8
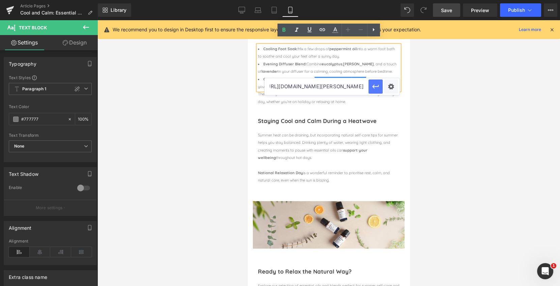
scroll to position [0, 0]
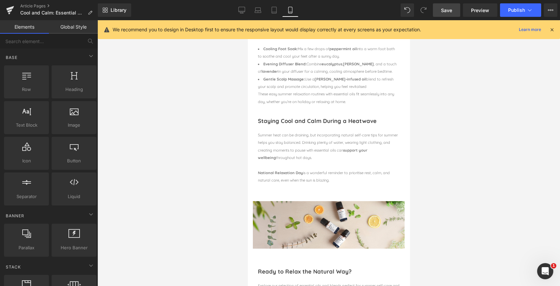
click at [462, 83] on div at bounding box center [329, 153] width 463 height 266
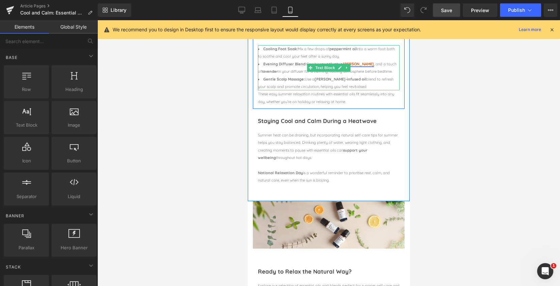
drag, startPoint x: 366, startPoint y: 70, endPoint x: 348, endPoint y: 60, distance: 20.3
click at [366, 76] on li "Gentle Scalp Massage: Use a rosemary-infused oil blend to refresh your scalp an…" at bounding box center [329, 83] width 142 height 15
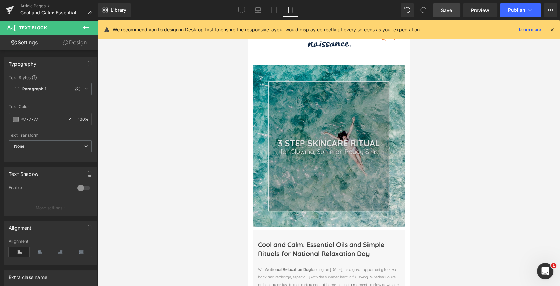
click at [327, 126] on img at bounding box center [329, 146] width 152 height 162
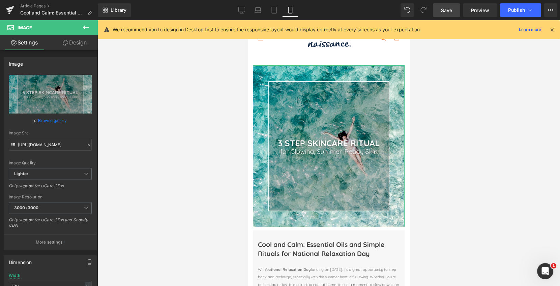
click at [51, 121] on link "Browse gallery" at bounding box center [52, 121] width 29 height 12
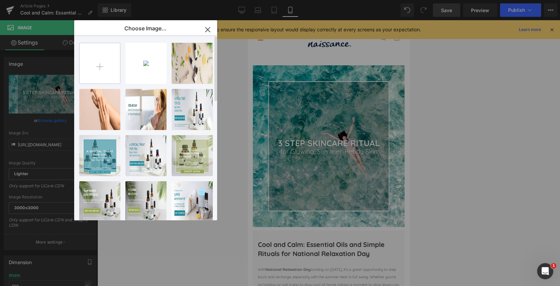
click at [98, 65] on input "file" at bounding box center [100, 63] width 40 height 40
type input "C:\fakepath\3.jpg"
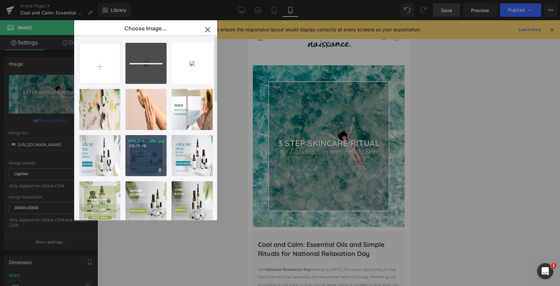
scroll to position [1, 0]
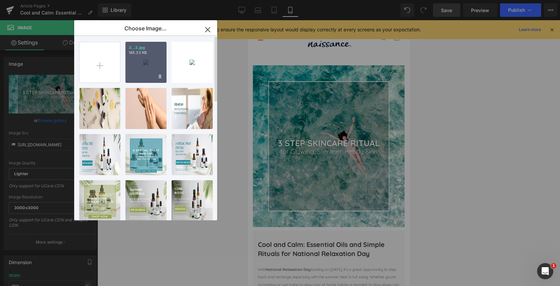
click at [140, 67] on div "3...3.jpg 145.33 KB" at bounding box center [146, 62] width 41 height 41
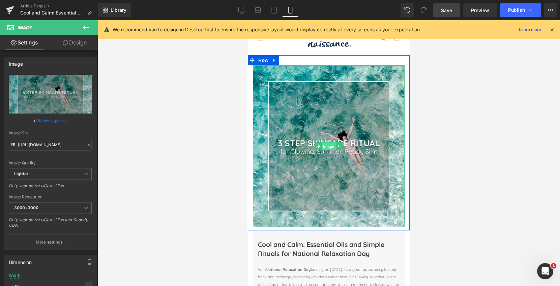
click at [329, 145] on span "Image" at bounding box center [329, 147] width 14 height 8
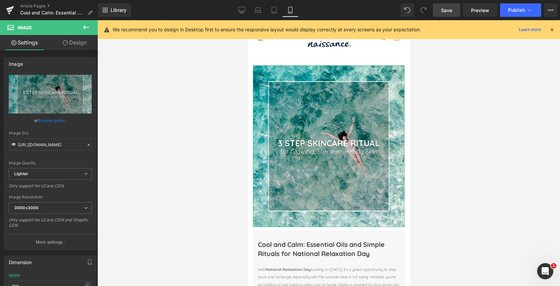
click at [49, 120] on link "Browse gallery" at bounding box center [52, 121] width 29 height 12
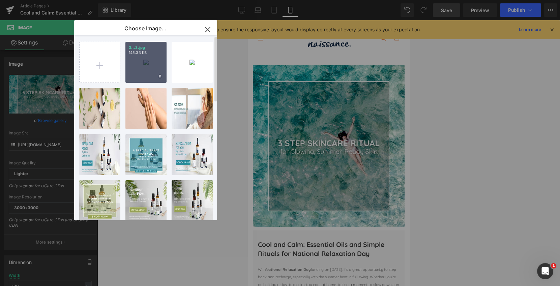
click at [148, 66] on div "3...3.jpg 145.33 KB" at bounding box center [146, 62] width 41 height 41
type input "https://ucarecdn.com/5e8c8e5e-69f1-4bc0-8519-cc130b4fc7da/-/format/auto/-/previ…"
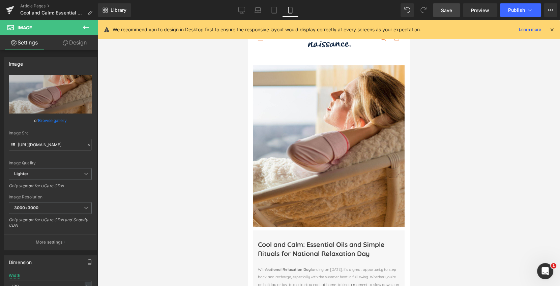
click at [173, 123] on div at bounding box center [329, 153] width 463 height 266
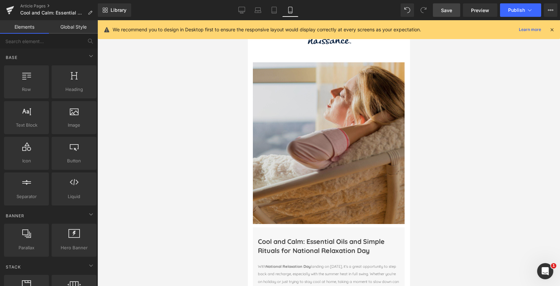
scroll to position [0, 0]
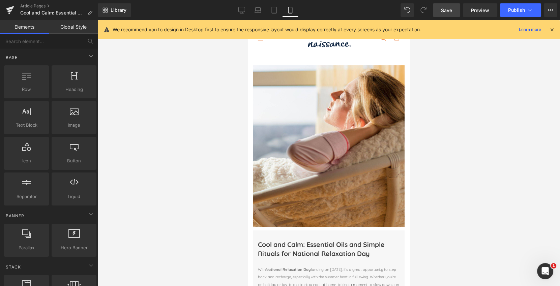
click at [446, 11] on span "Save" at bounding box center [446, 10] width 11 height 7
click at [9, 11] on icon at bounding box center [9, 10] width 5 height 3
